Goal: Transaction & Acquisition: Obtain resource

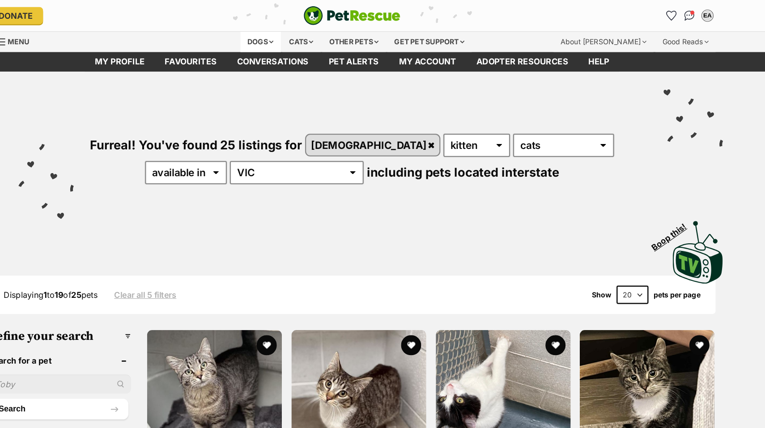
scroll to position [0, 71]
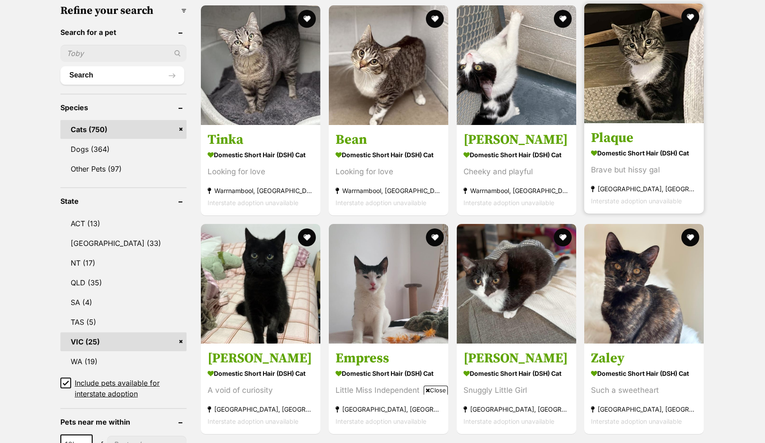
click at [592, 113] on img at bounding box center [643, 63] width 119 height 119
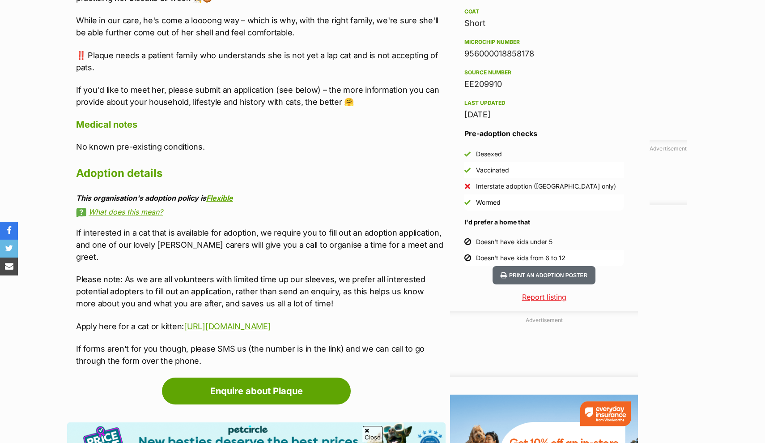
scroll to position [720, 0]
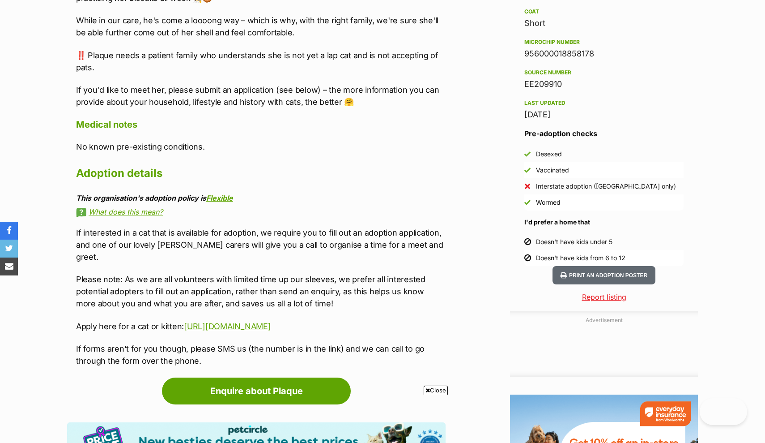
drag, startPoint x: 277, startPoint y: 227, endPoint x: 303, endPoint y: 258, distance: 40.7
click at [303, 258] on div "About Plaque 😸 Loves other cats and would be happiest in a home with at least o…" at bounding box center [261, 75] width 370 height 581
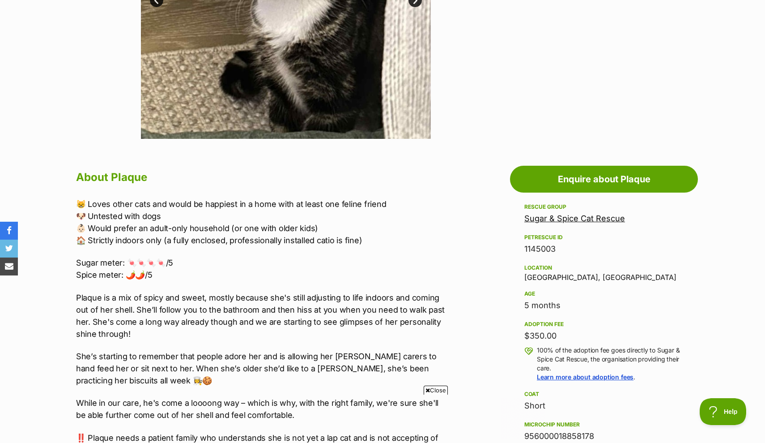
scroll to position [339, 0]
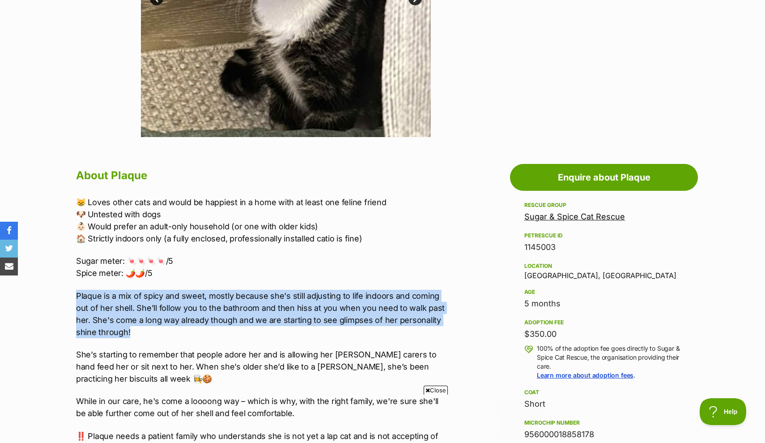
drag, startPoint x: 198, startPoint y: 334, endPoint x: 178, endPoint y: 284, distance: 53.6
click at [178, 284] on div "😸 Loves other cats and would be happiest in a home with at least one feline fri…" at bounding box center [261, 342] width 370 height 292
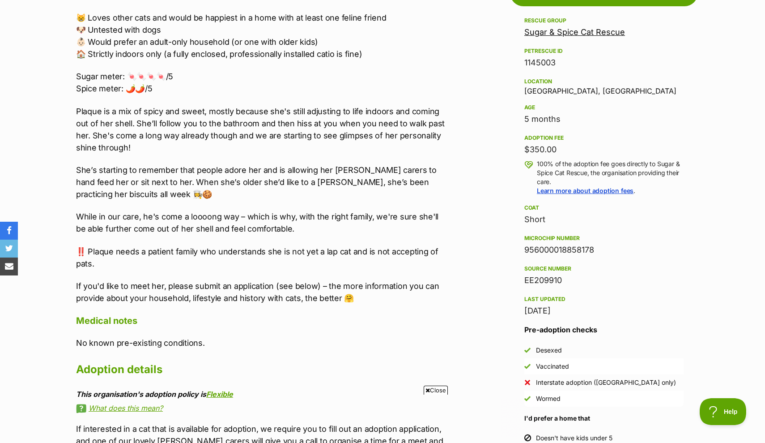
scroll to position [527, 0]
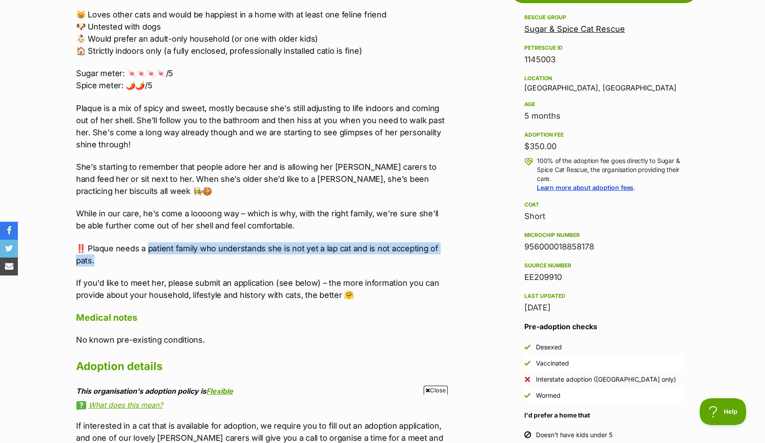
drag, startPoint x: 147, startPoint y: 244, endPoint x: 206, endPoint y: 256, distance: 60.6
click at [206, 256] on p "‼️ Plaque needs a patient family who understands she is not yet a lap cat and i…" at bounding box center [261, 254] width 370 height 24
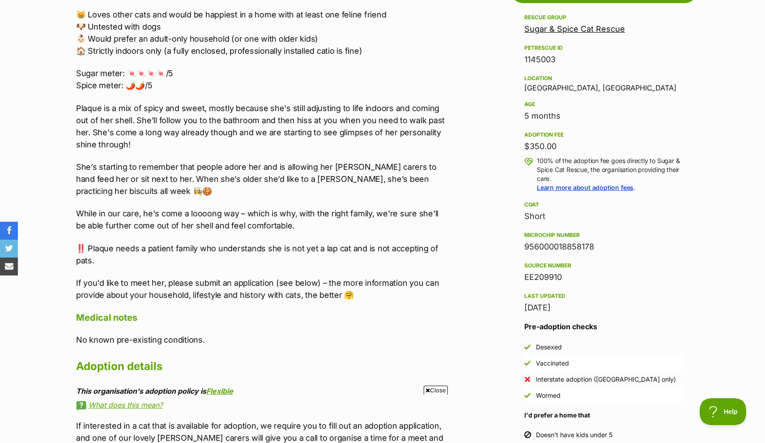
scroll to position [0, 0]
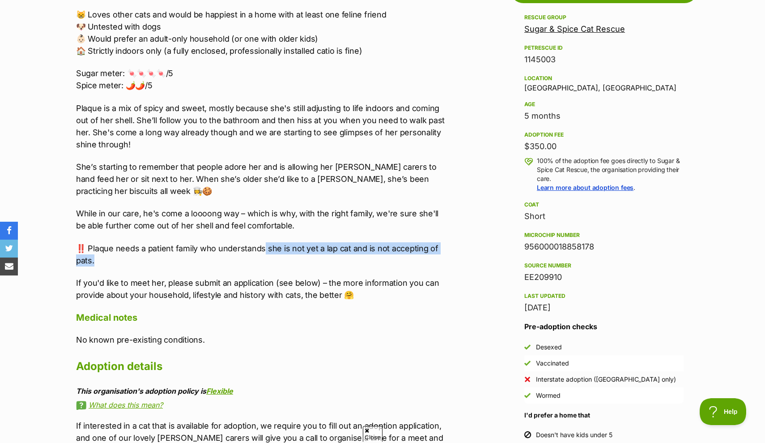
drag, startPoint x: 263, startPoint y: 249, endPoint x: 279, endPoint y: 254, distance: 16.8
click at [279, 254] on p "‼️ Plaque needs a patient family who understands she is not yet a lap cat and i…" at bounding box center [261, 254] width 370 height 24
click at [281, 256] on p "‼️ Plaque needs a patient family who understands she is not yet a lap cat and i…" at bounding box center [261, 254] width 370 height 24
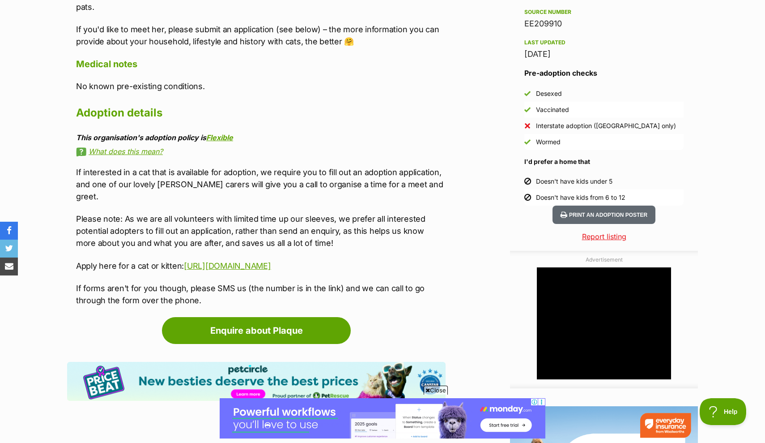
scroll to position [787, 0]
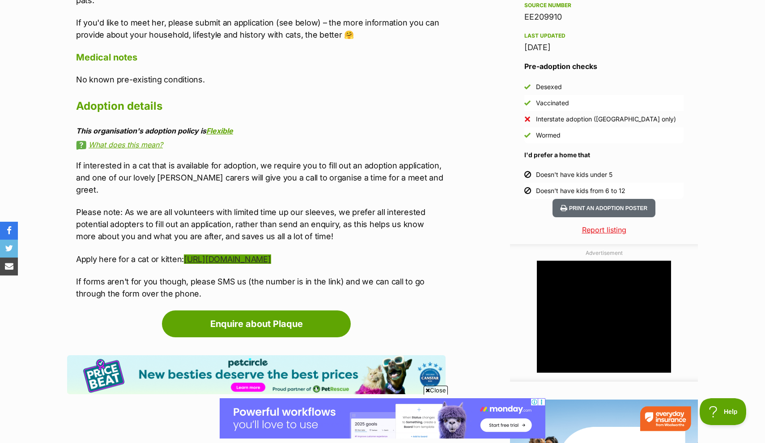
click at [193, 254] on link "https://form.jotform.com/sugarandspicecatrescue/cat-adoption-questionnaire" at bounding box center [227, 258] width 87 height 9
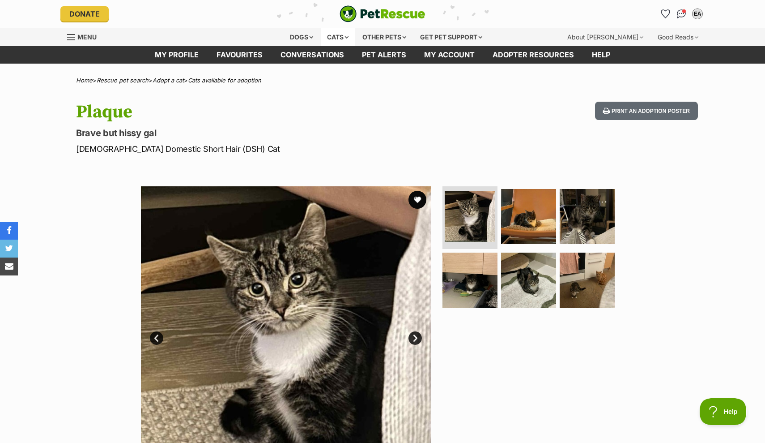
click at [339, 43] on div "Cats" at bounding box center [338, 37] width 34 height 18
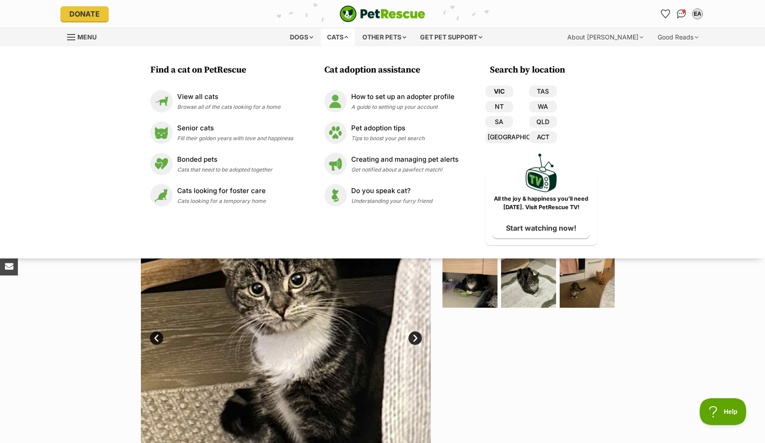
click at [495, 88] on link "VIC" at bounding box center [500, 91] width 28 height 12
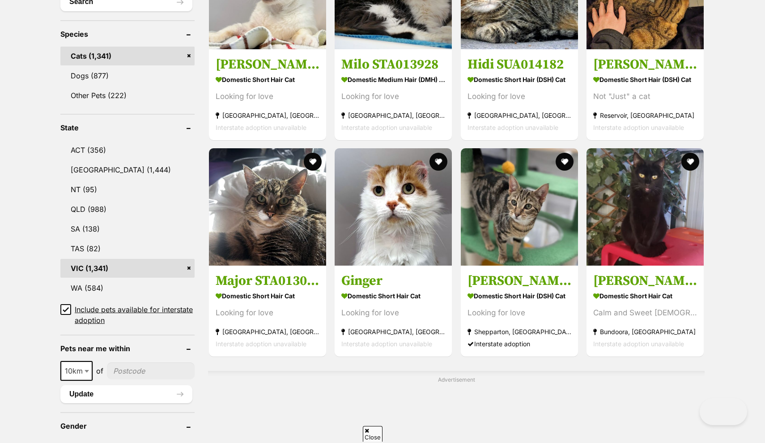
scroll to position [772, 0]
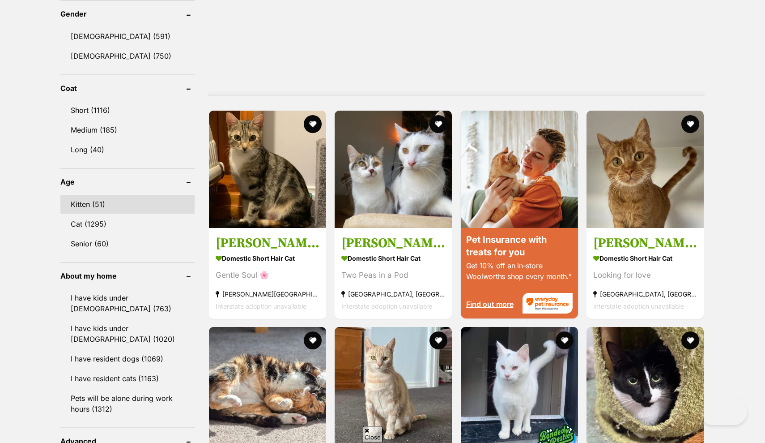
click at [95, 202] on link "Kitten (51)" at bounding box center [127, 204] width 134 height 19
click at [95, 203] on link "Kitten (51)" at bounding box center [127, 204] width 134 height 19
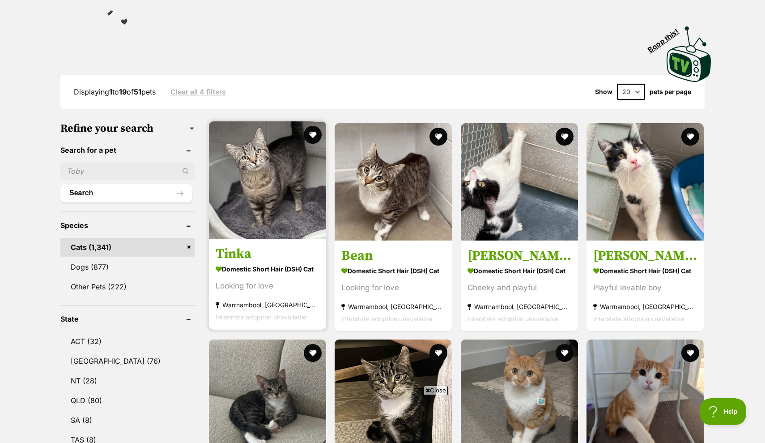
scroll to position [170, 0]
click at [281, 241] on link "Tinka Domestic Short Hair (DSH) Cat Looking for love [GEOGRAPHIC_DATA], [GEOGRA…" at bounding box center [267, 283] width 117 height 91
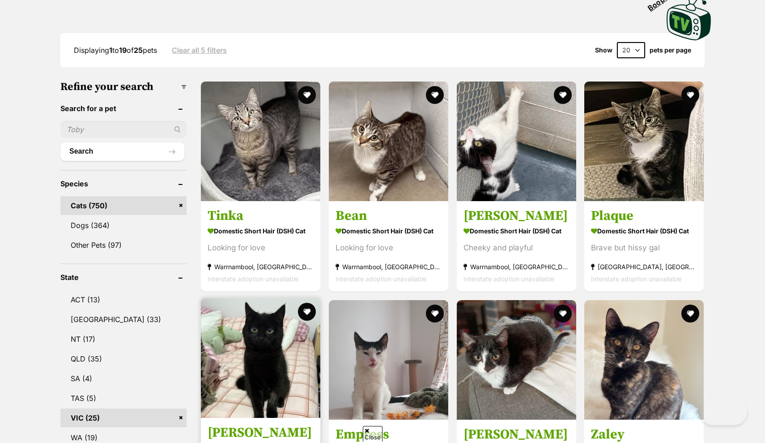
scroll to position [463, 0]
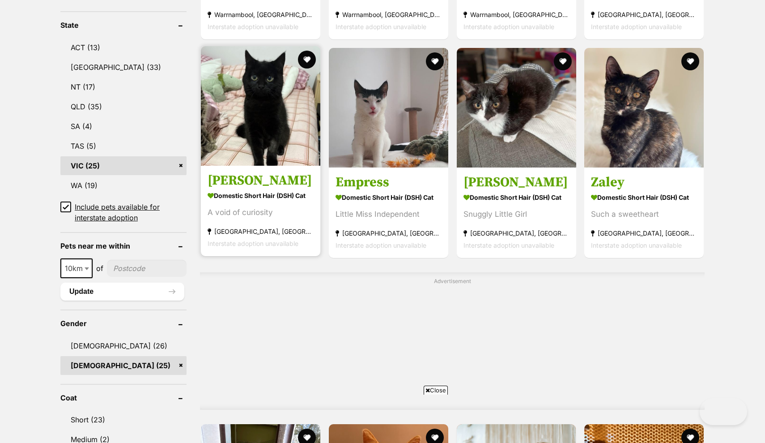
click at [209, 165] on article "1144897 [PERSON_NAME] Domestic Short Hair (DSH) Cat A void of curiosity [GEOGRA…" at bounding box center [260, 151] width 121 height 212
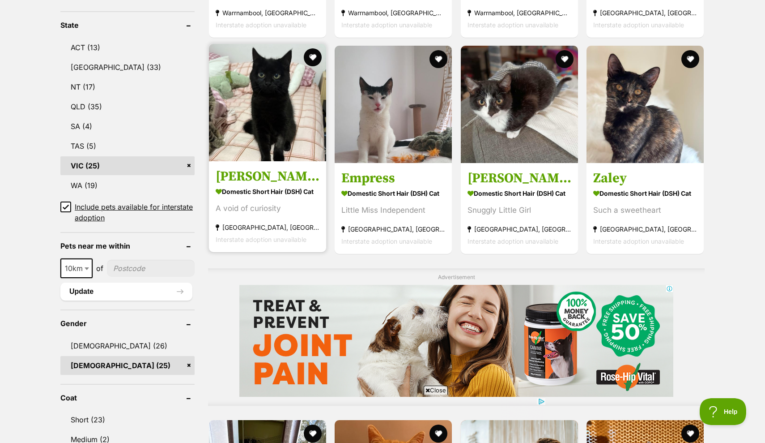
scroll to position [0, 0]
click at [251, 139] on img at bounding box center [267, 102] width 117 height 117
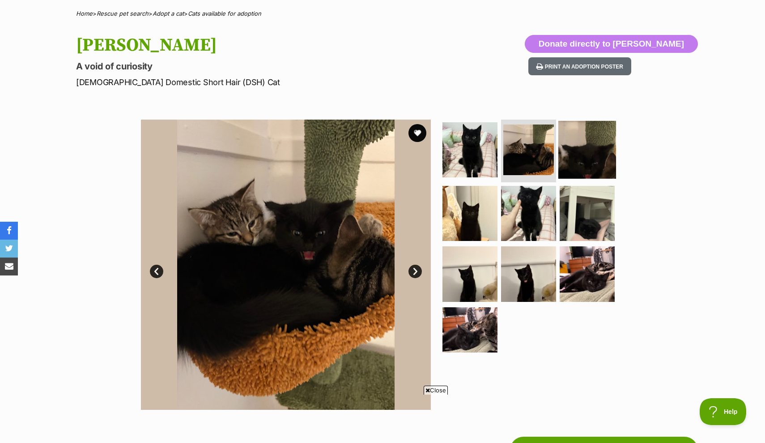
click at [588, 146] on img at bounding box center [587, 150] width 58 height 58
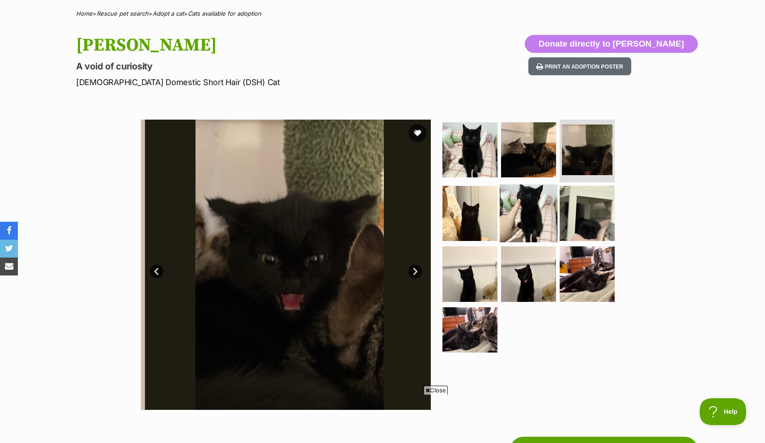
scroll to position [0, 0]
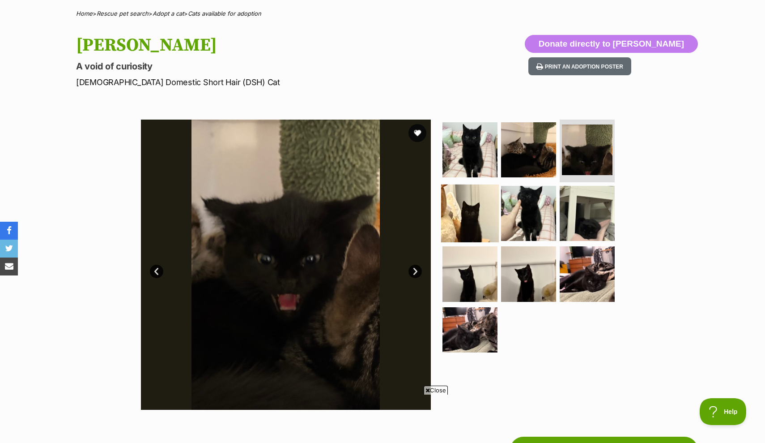
click at [494, 222] on img at bounding box center [470, 213] width 58 height 58
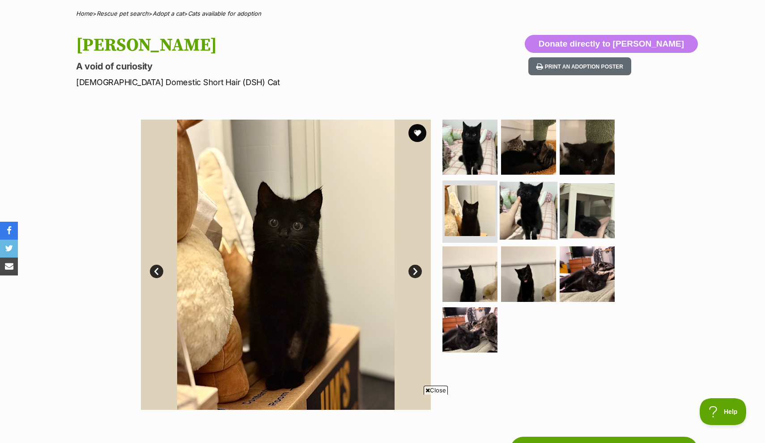
click at [518, 211] on img at bounding box center [529, 210] width 58 height 58
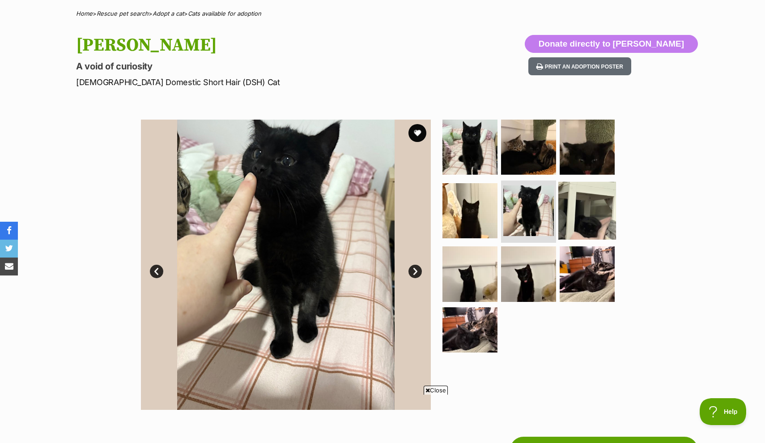
click at [571, 207] on img at bounding box center [587, 210] width 58 height 58
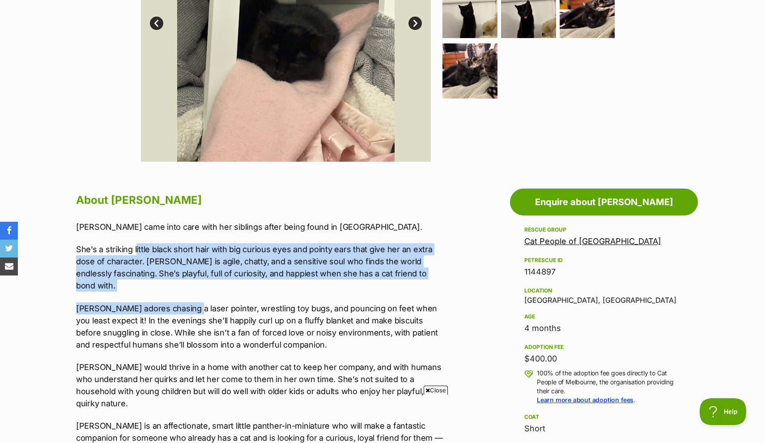
drag, startPoint x: 136, startPoint y: 247, endPoint x: 181, endPoint y: 293, distance: 64.6
click at [181, 293] on div "[PERSON_NAME] came into care with her siblings after being found in [GEOGRAPHIC…" at bounding box center [261, 440] width 370 height 439
click at [181, 302] on p "[PERSON_NAME] adores chasing a laser pointer, wrestling toy bugs, and pouncing …" at bounding box center [261, 326] width 370 height 48
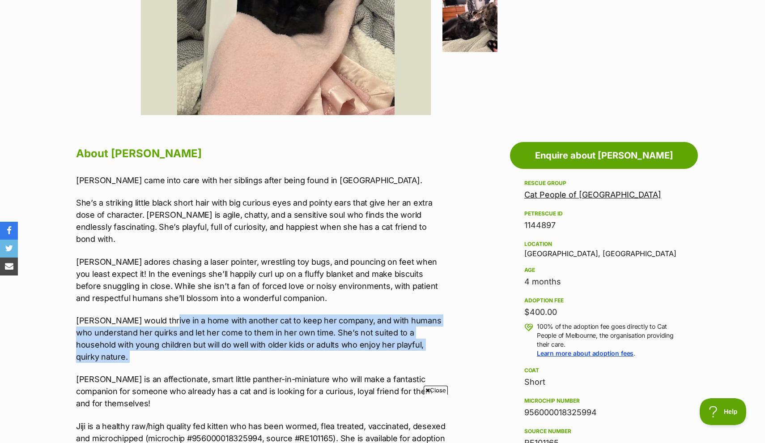
drag, startPoint x: 153, startPoint y: 304, endPoint x: 196, endPoint y: 338, distance: 55.2
click at [197, 338] on div "[PERSON_NAME] came into care with her siblings after being found in [GEOGRAPHIC…" at bounding box center [261, 393] width 370 height 439
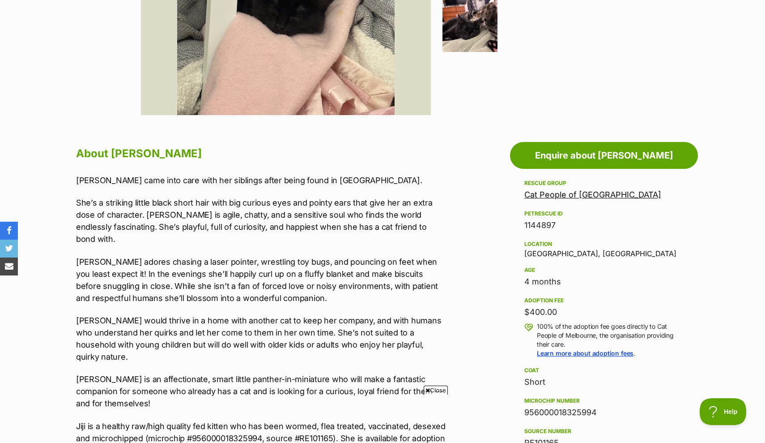
click at [197, 338] on div "[PERSON_NAME] came into care with her siblings after being found in [GEOGRAPHIC…" at bounding box center [261, 393] width 370 height 439
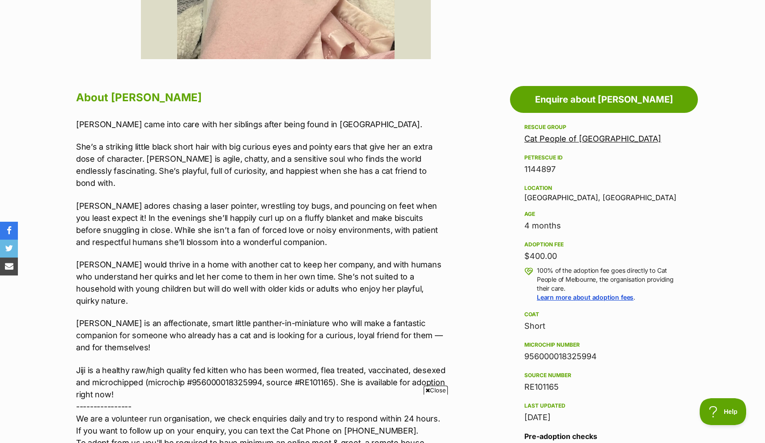
scroll to position [420, 0]
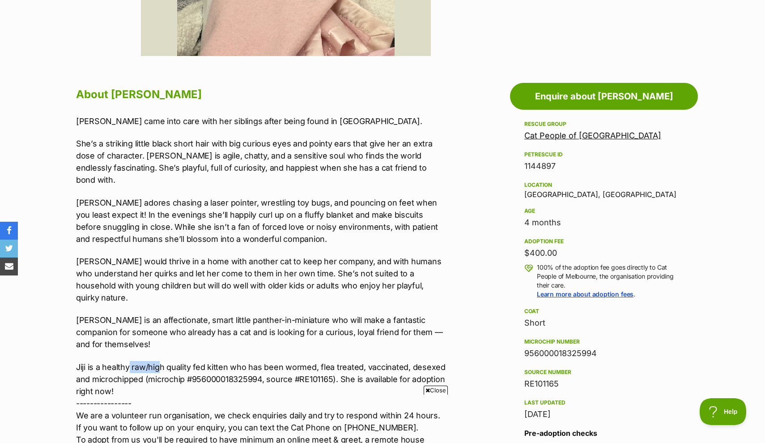
drag, startPoint x: 158, startPoint y: 337, endPoint x: 129, endPoint y: 338, distance: 29.1
drag, startPoint x: 99, startPoint y: 341, endPoint x: 220, endPoint y: 341, distance: 121.3
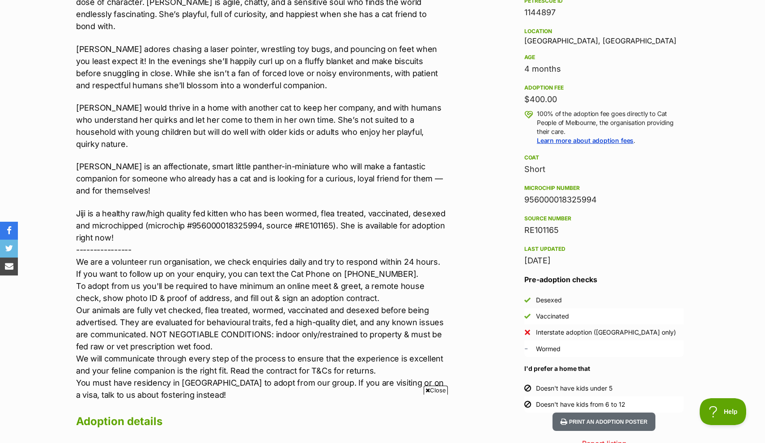
scroll to position [571, 0]
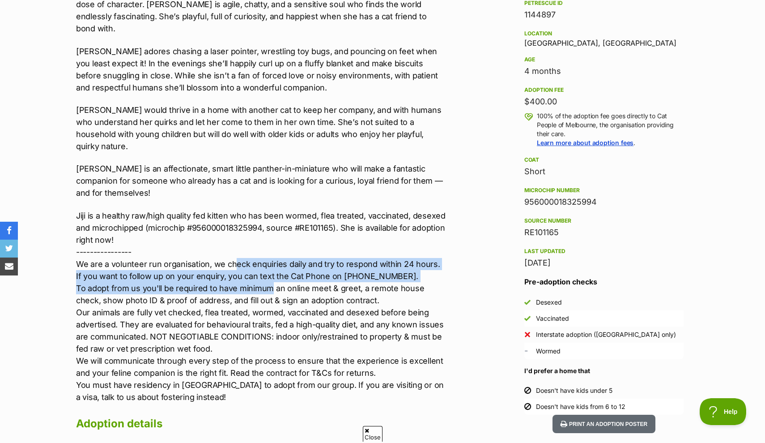
drag, startPoint x: 234, startPoint y: 238, endPoint x: 275, endPoint y: 251, distance: 43.3
click at [275, 251] on p "Jiji is a healthy raw/high quality fed kitten who has been wormed, flea treated…" at bounding box center [261, 305] width 370 height 193
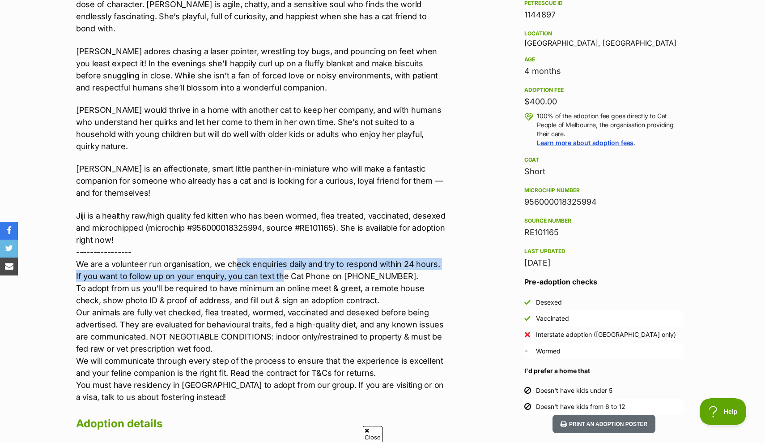
click at [275, 251] on p "Jiji is a healthy raw/high quality fed kitten who has been wormed, flea treated…" at bounding box center [261, 305] width 370 height 193
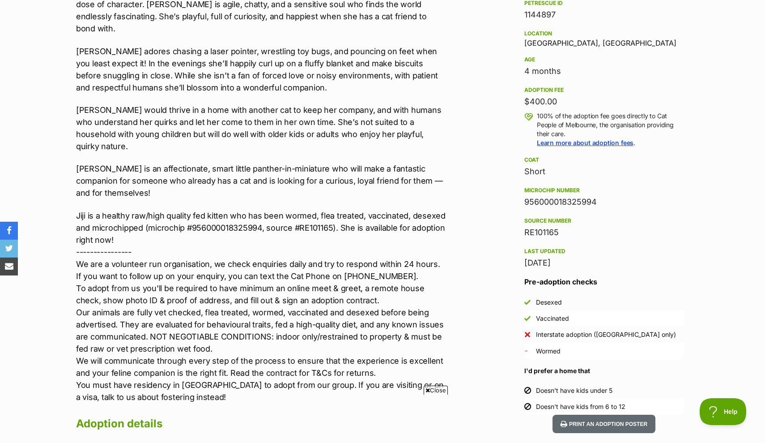
scroll to position [0, 0]
click at [313, 241] on p "Jiji is a healthy raw/high quality fed kitten who has been wormed, flea treated…" at bounding box center [261, 305] width 370 height 193
click at [314, 246] on p "Jiji is a healthy raw/high quality fed kitten who has been wormed, flea treated…" at bounding box center [261, 305] width 370 height 193
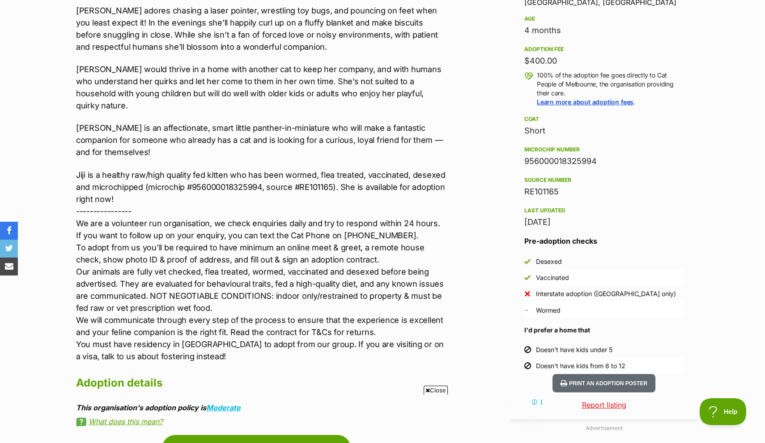
scroll to position [615, 0]
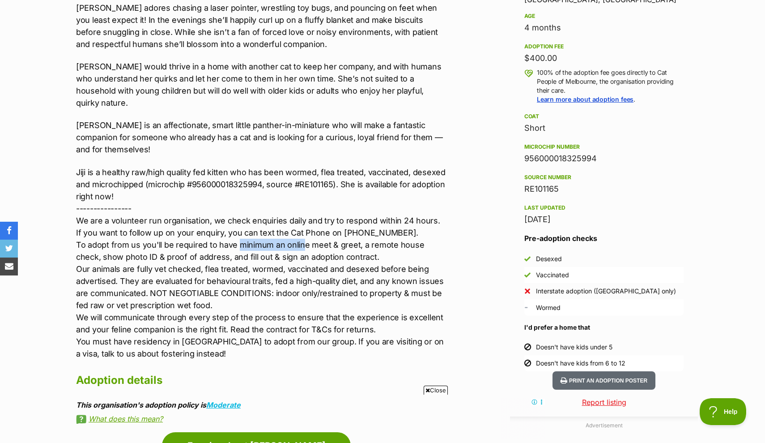
drag, startPoint x: 237, startPoint y: 219, endPoint x: 298, endPoint y: 216, distance: 61.8
click at [298, 216] on p "Jiji is a healthy raw/high quality fed kitten who has been wormed, flea treated…" at bounding box center [261, 262] width 370 height 193
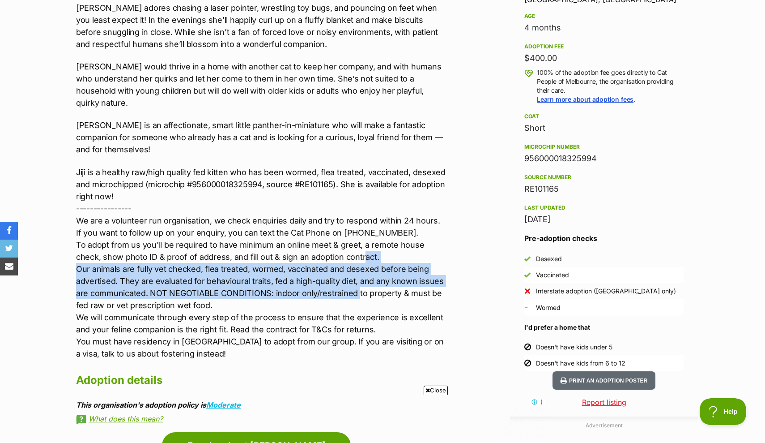
drag, startPoint x: 336, startPoint y: 227, endPoint x: 356, endPoint y: 264, distance: 42.2
click at [356, 264] on p "Jiji is a healthy raw/high quality fed kitten who has been wormed, flea treated…" at bounding box center [261, 262] width 370 height 193
drag, startPoint x: 271, startPoint y: 267, endPoint x: 302, endPoint y: 283, distance: 34.6
click at [302, 283] on p "Jiji is a healthy raw/high quality fed kitten who has been wormed, flea treated…" at bounding box center [261, 262] width 370 height 193
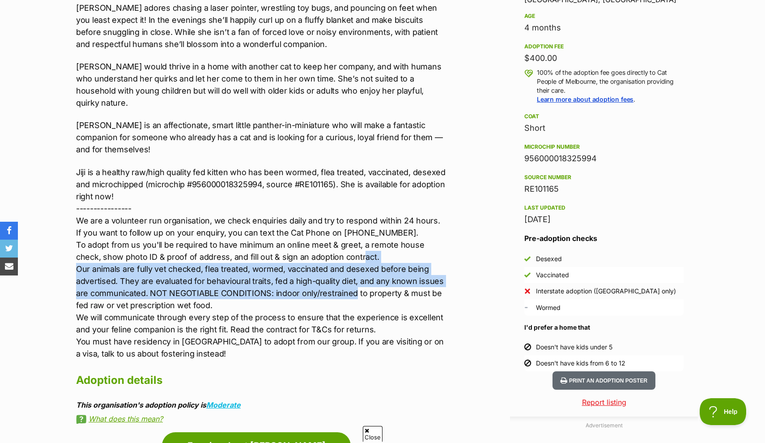
scroll to position [0, 0]
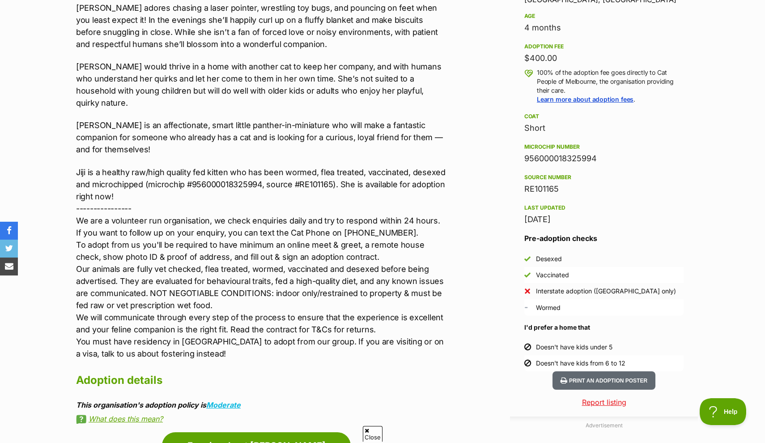
click at [302, 283] on p "Jiji is a healthy raw/high quality fed kitten who has been wormed, flea treated…" at bounding box center [261, 262] width 370 height 193
